Goal: Task Accomplishment & Management: Manage account settings

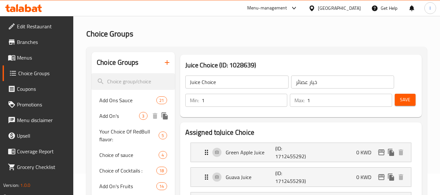
scroll to position [33, 0]
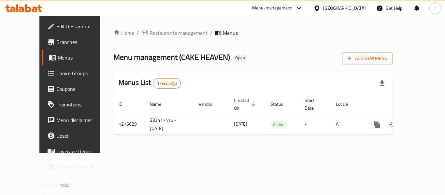
click at [56, 76] on span "Choice Groups" at bounding box center [82, 73] width 52 height 8
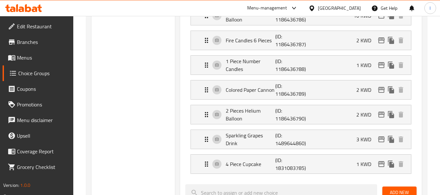
scroll to position [391, 0]
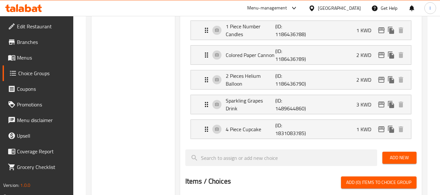
click at [318, 8] on div at bounding box center [312, 8] width 9 height 7
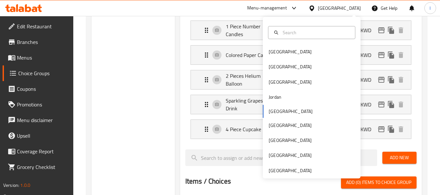
click at [292, 43] on div at bounding box center [312, 32] width 98 height 23
click at [290, 49] on div "Bahrain" at bounding box center [312, 51] width 98 height 15
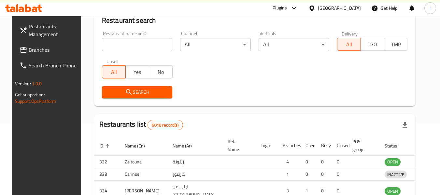
scroll to position [298, 0]
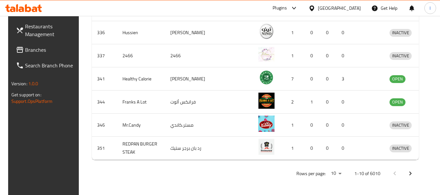
drag, startPoint x: 351, startPoint y: 7, endPoint x: 351, endPoint y: 10, distance: 3.3
click at [351, 7] on div "Bahrain" at bounding box center [339, 8] width 43 height 7
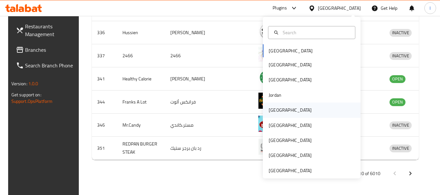
click at [270, 108] on div "[GEOGRAPHIC_DATA]" at bounding box center [290, 110] width 43 height 7
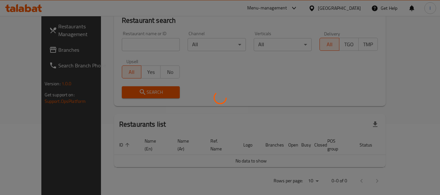
scroll to position [298, 0]
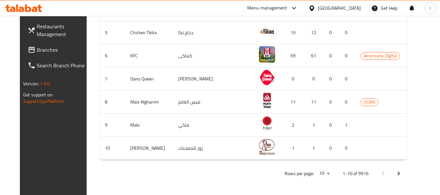
click at [39, 49] on span "Branches" at bounding box center [62, 50] width 51 height 8
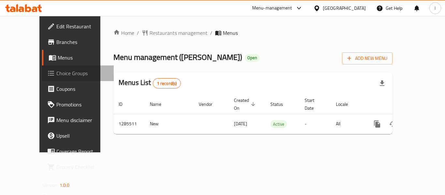
click at [56, 76] on span "Choice Groups" at bounding box center [82, 73] width 52 height 8
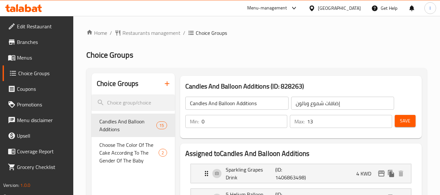
click at [354, 9] on div "[GEOGRAPHIC_DATA]" at bounding box center [339, 8] width 43 height 7
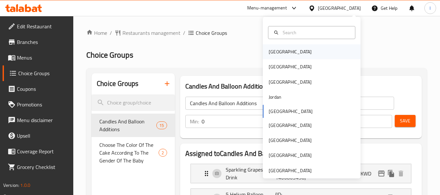
click at [276, 54] on div "Bahrain" at bounding box center [290, 51] width 43 height 7
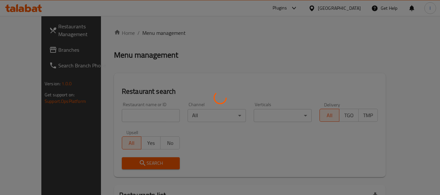
click at [345, 7] on div at bounding box center [220, 97] width 440 height 195
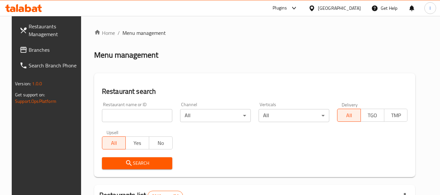
click at [318, 9] on div at bounding box center [312, 8] width 9 height 7
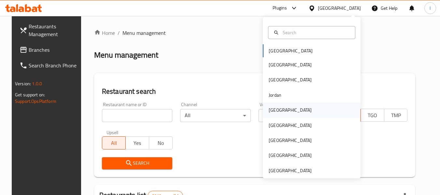
click at [287, 111] on div "[GEOGRAPHIC_DATA]" at bounding box center [312, 110] width 98 height 15
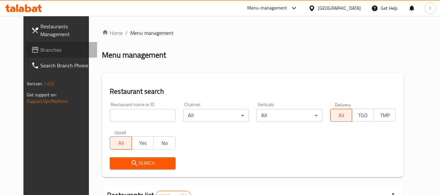
click at [40, 48] on span "Branches" at bounding box center [65, 50] width 51 height 8
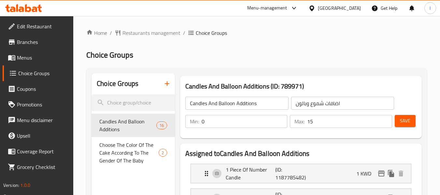
click at [348, 10] on div "[GEOGRAPHIC_DATA]" at bounding box center [339, 8] width 43 height 7
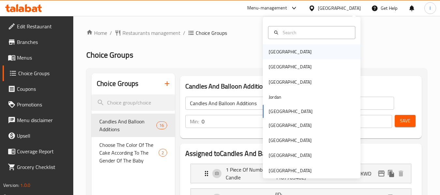
click at [316, 50] on div "Bahrain" at bounding box center [312, 51] width 98 height 15
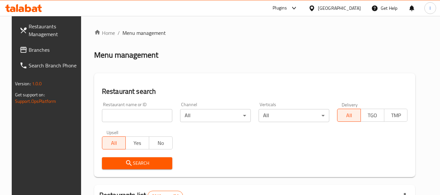
click at [347, 10] on div "Bahrain" at bounding box center [339, 8] width 43 height 7
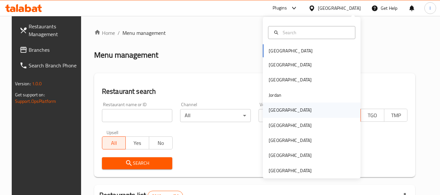
click at [280, 111] on div "[GEOGRAPHIC_DATA]" at bounding box center [290, 110] width 53 height 15
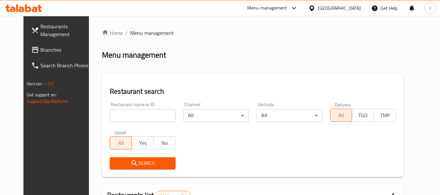
click at [49, 55] on link "Branches" at bounding box center [61, 50] width 71 height 16
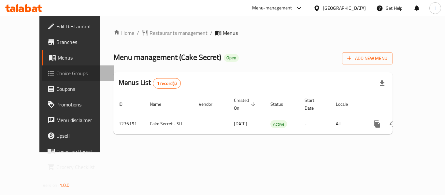
click at [56, 73] on span "Choice Groups" at bounding box center [82, 73] width 52 height 8
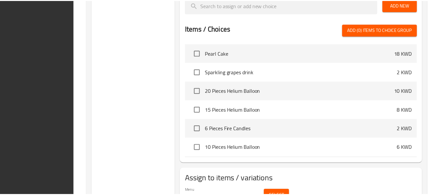
scroll to position [553, 0]
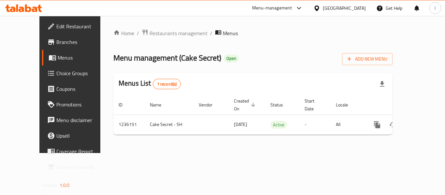
click at [56, 71] on span "Choice Groups" at bounding box center [82, 73] width 52 height 8
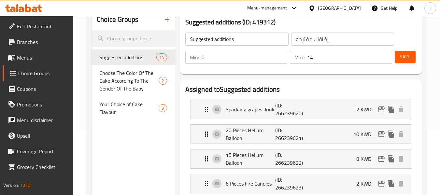
scroll to position [65, 0]
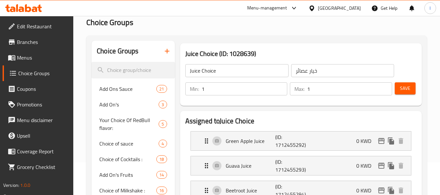
click at [355, 7] on div "[GEOGRAPHIC_DATA]" at bounding box center [339, 8] width 43 height 7
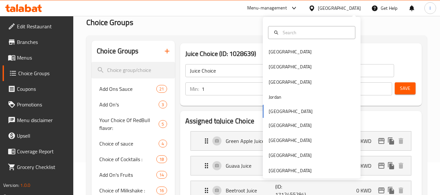
scroll to position [33, 0]
click at [294, 45] on div "Bahrain" at bounding box center [312, 51] width 98 height 15
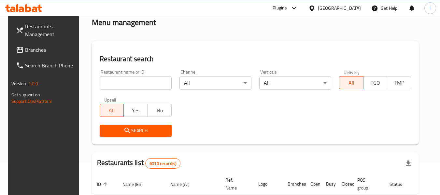
click at [350, 9] on div "Bahrain" at bounding box center [339, 8] width 43 height 7
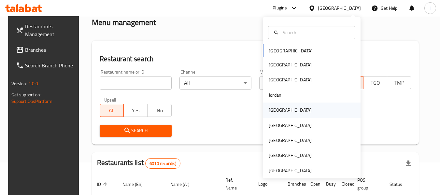
click at [269, 114] on div "[GEOGRAPHIC_DATA]" at bounding box center [290, 110] width 43 height 7
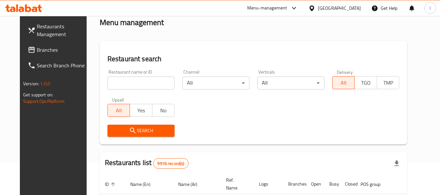
click at [37, 48] on span "Branches" at bounding box center [62, 50] width 51 height 8
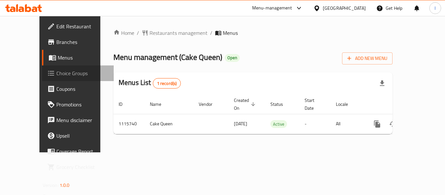
click at [56, 77] on span "Choice Groups" at bounding box center [82, 73] width 52 height 8
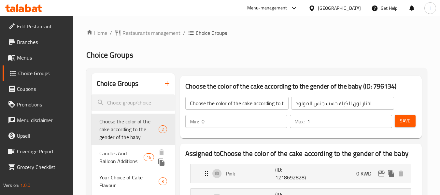
click at [111, 156] on span "Candles And Balloon Additions" at bounding box center [121, 158] width 44 height 16
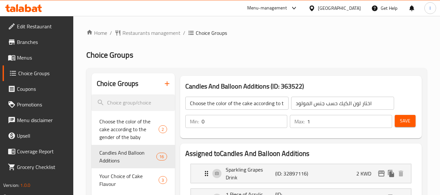
type input "Candles And Balloon Additions"
type input "اضافات شموع وبالون"
type input "15"
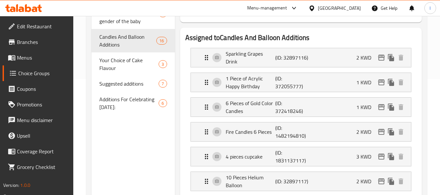
scroll to position [109, 0]
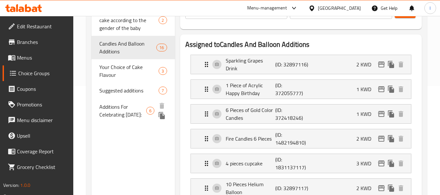
click at [117, 92] on span "Suggested additions" at bounding box center [128, 91] width 59 height 8
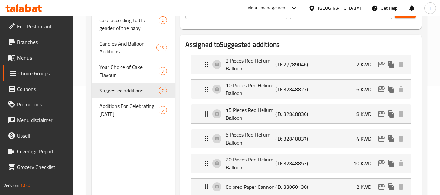
type input "Suggested additions"
type input "إضافات مقترحه"
type input "7"
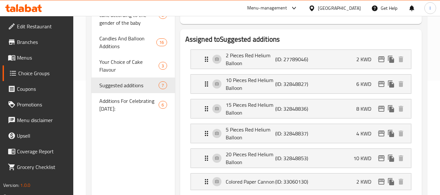
scroll to position [49, 0]
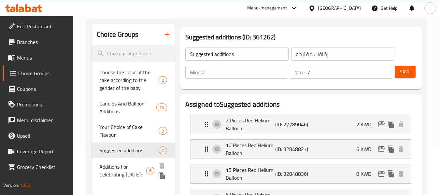
click at [122, 176] on span "Additions For Celebrating [DATE]:" at bounding box center [122, 171] width 47 height 16
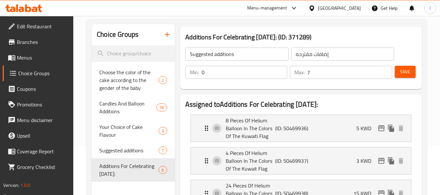
type input "Additions For Celebrating [DATE]:"
type input "اضافات الأحتفال بالعيد الوطنى:"
type input "6"
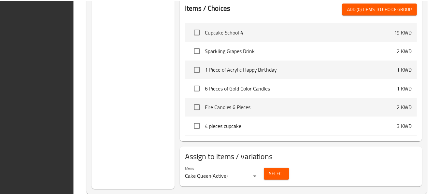
scroll to position [394, 0]
